Goal: Navigation & Orientation: Go to known website

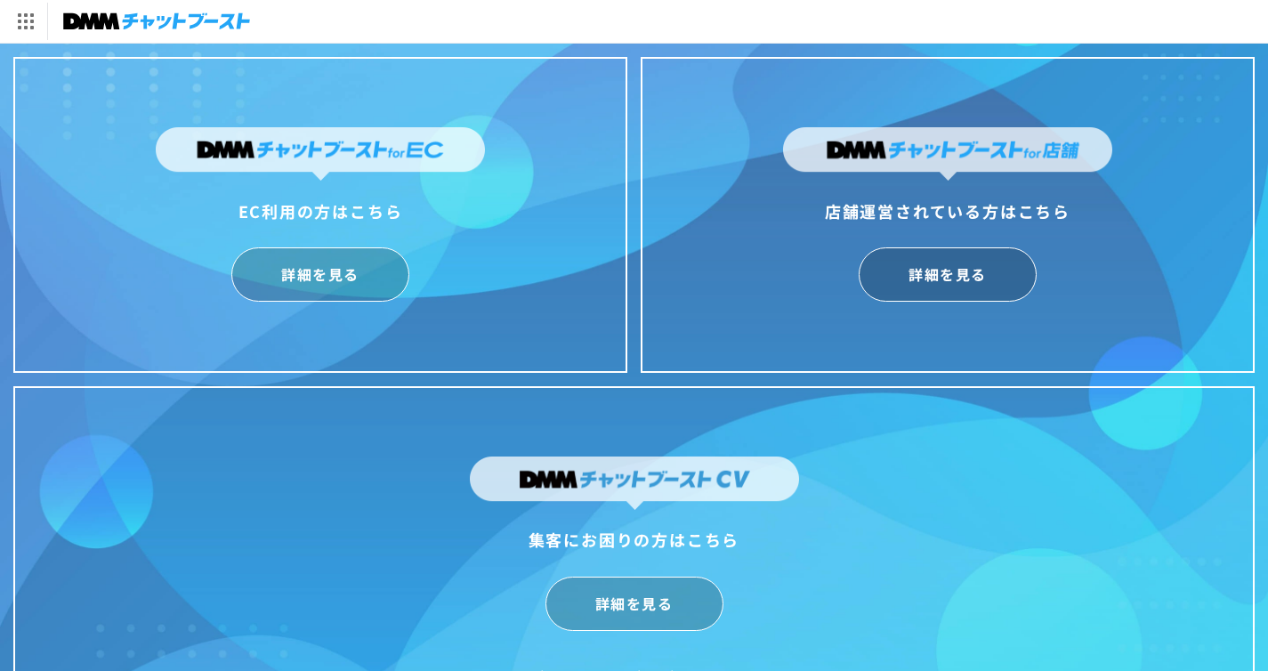
click at [147, 25] on img at bounding box center [156, 21] width 187 height 25
click at [166, 42] on link at bounding box center [150, 21] width 200 height 43
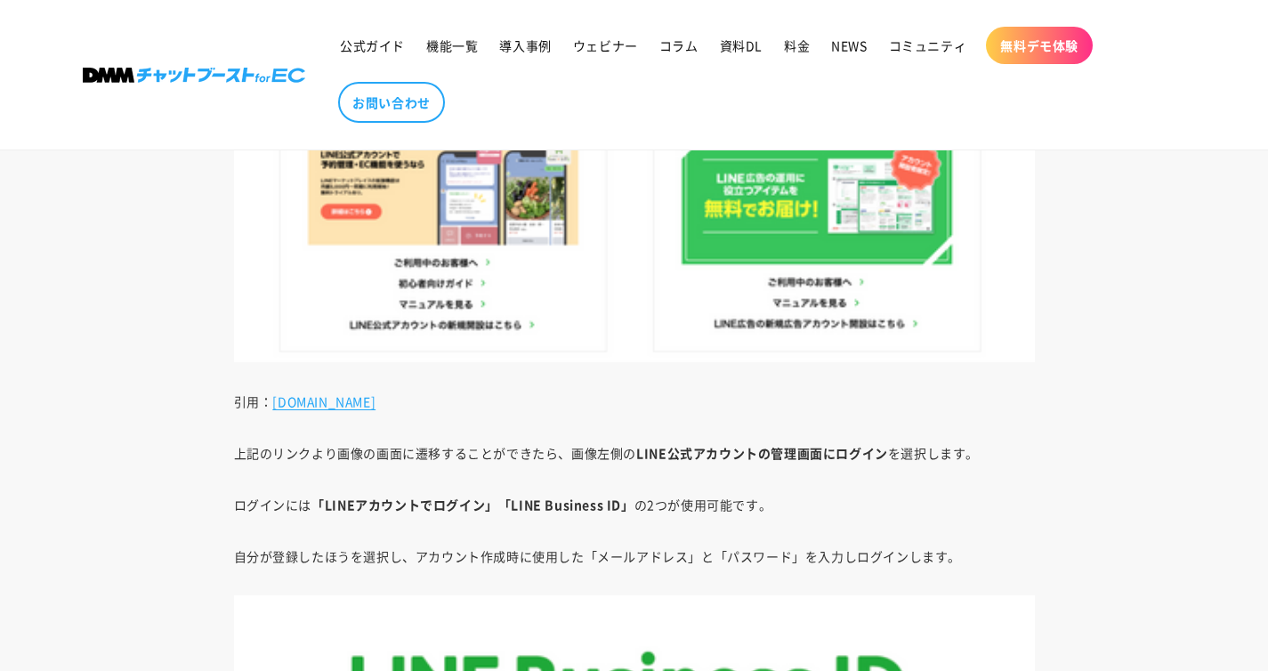
scroll to position [2938, 0]
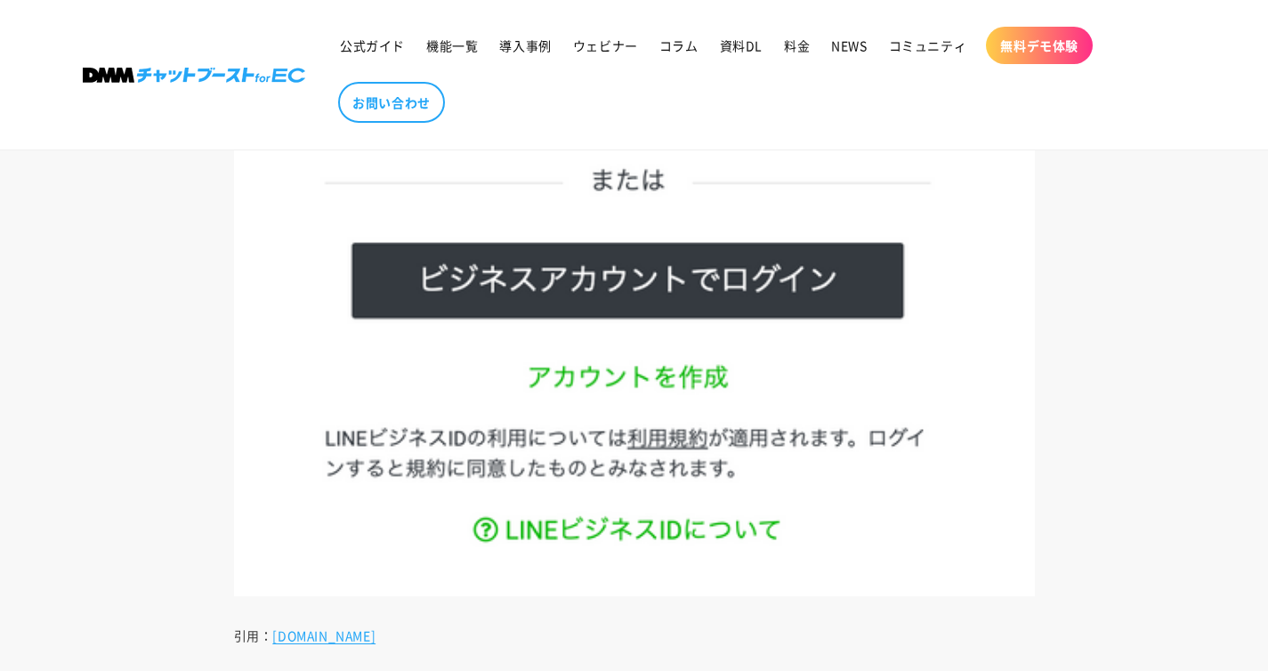
click at [167, 77] on img at bounding box center [194, 75] width 223 height 15
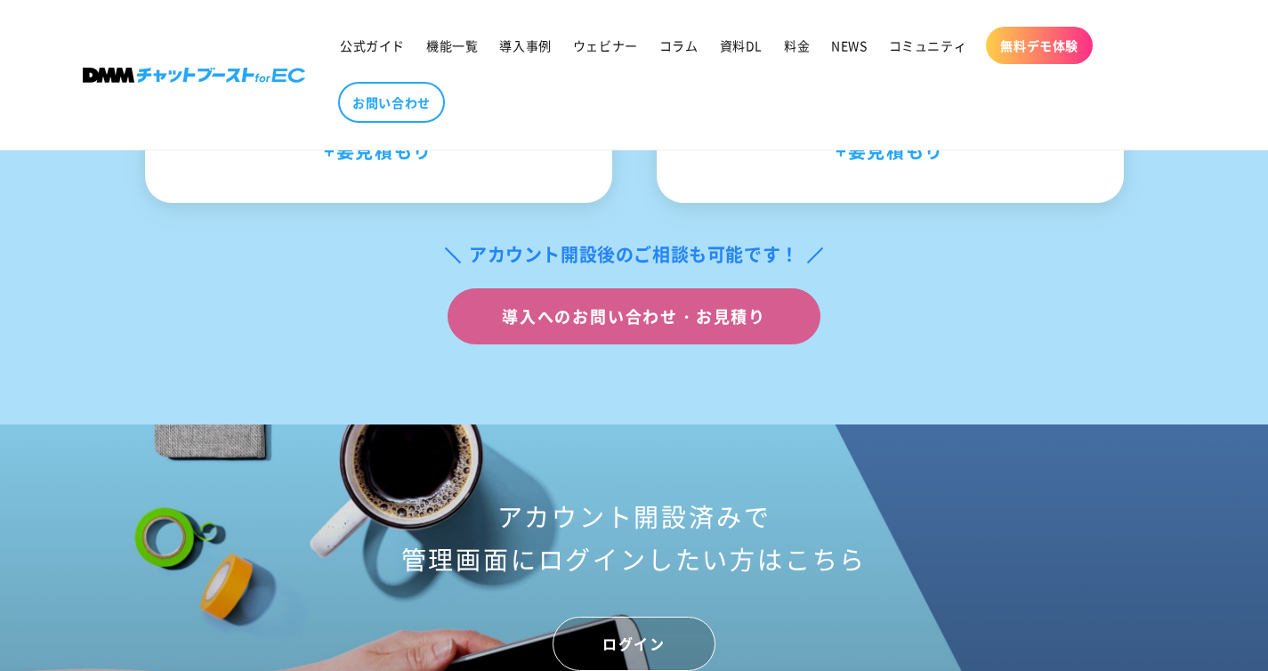
scroll to position [7110, 0]
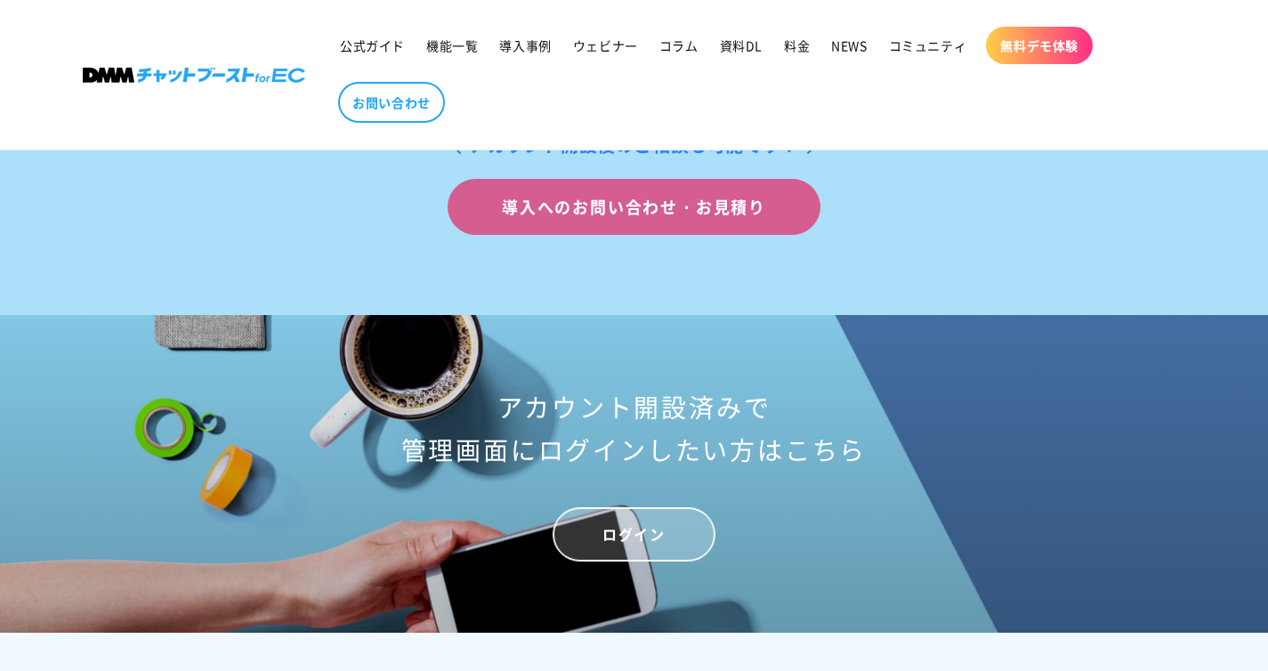
click at [614, 562] on link "ログイン" at bounding box center [634, 534] width 162 height 54
